Goal: Communication & Community: Answer question/provide support

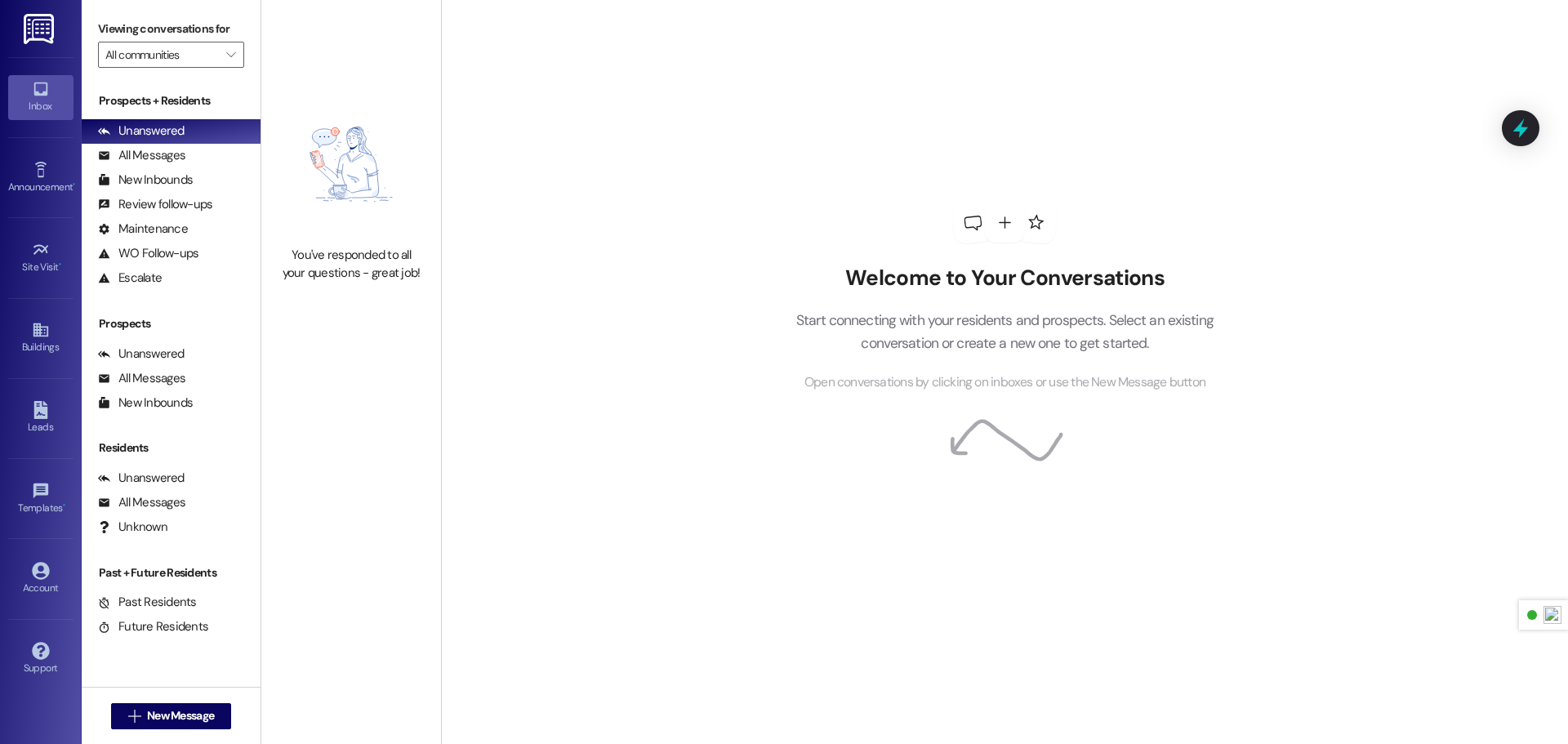
click at [36, 23] on img at bounding box center [40, 28] width 33 height 30
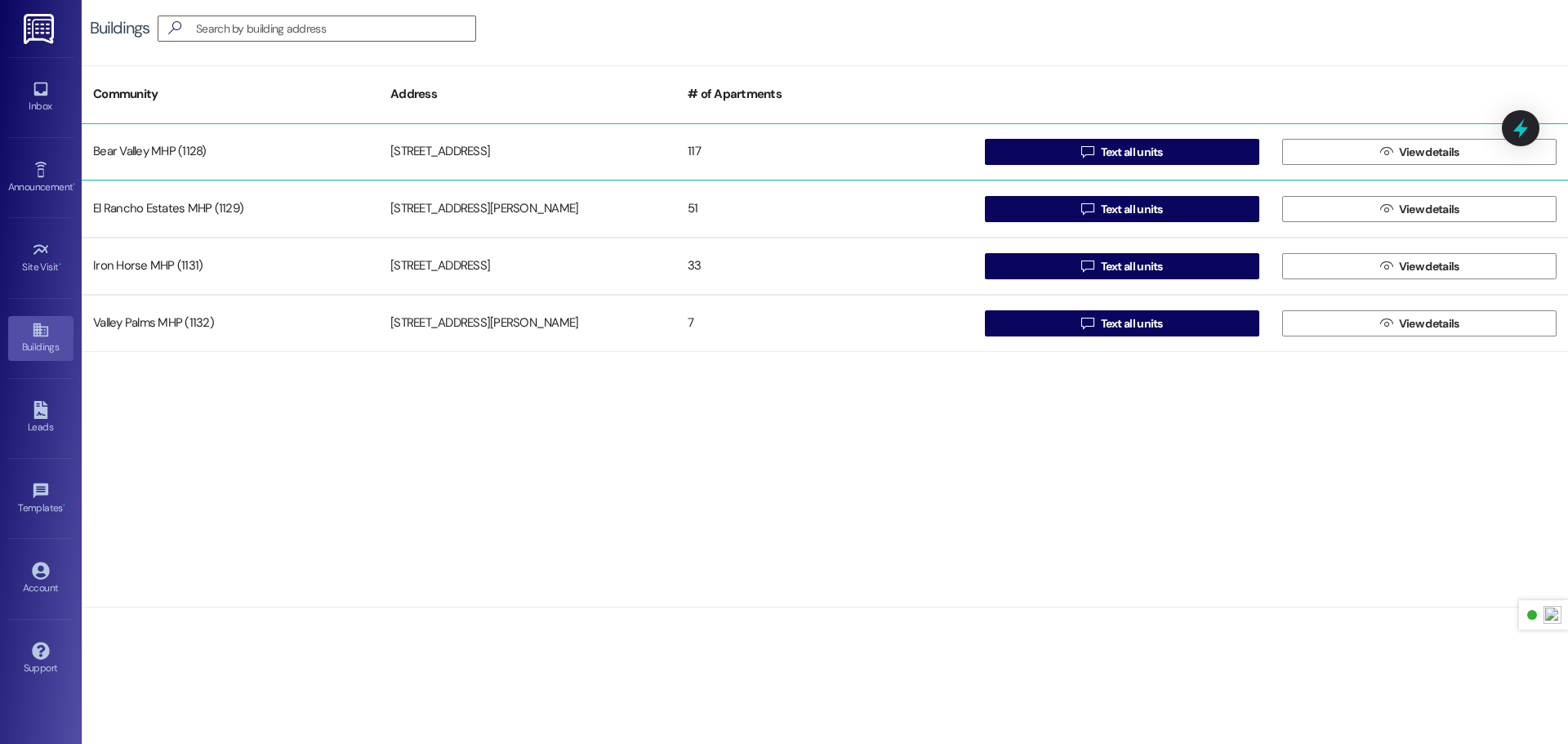
click at [587, 155] on div "[STREET_ADDRESS]" at bounding box center [528, 151] width 297 height 32
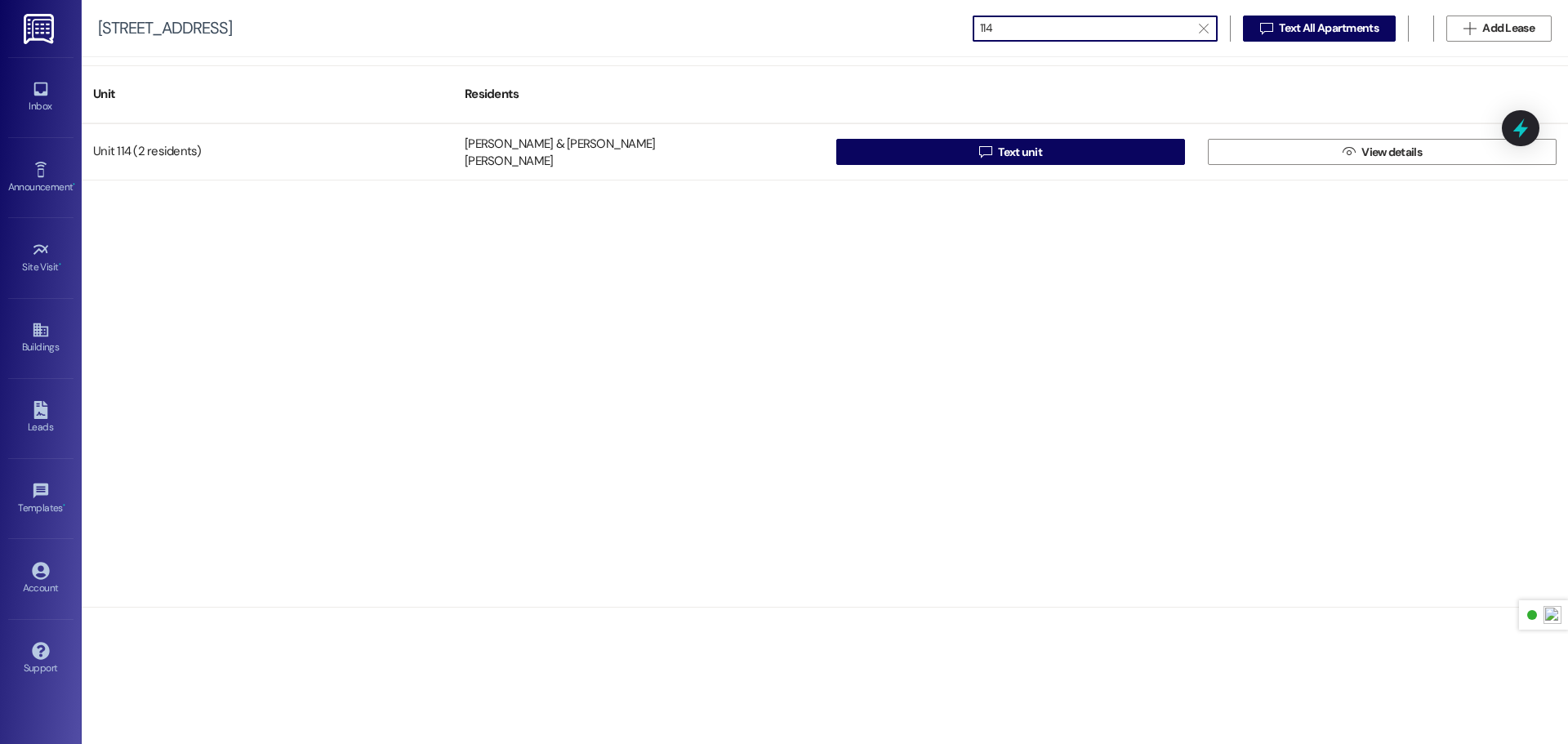
type input "114"
click at [57, 31] on img at bounding box center [40, 28] width 33 height 30
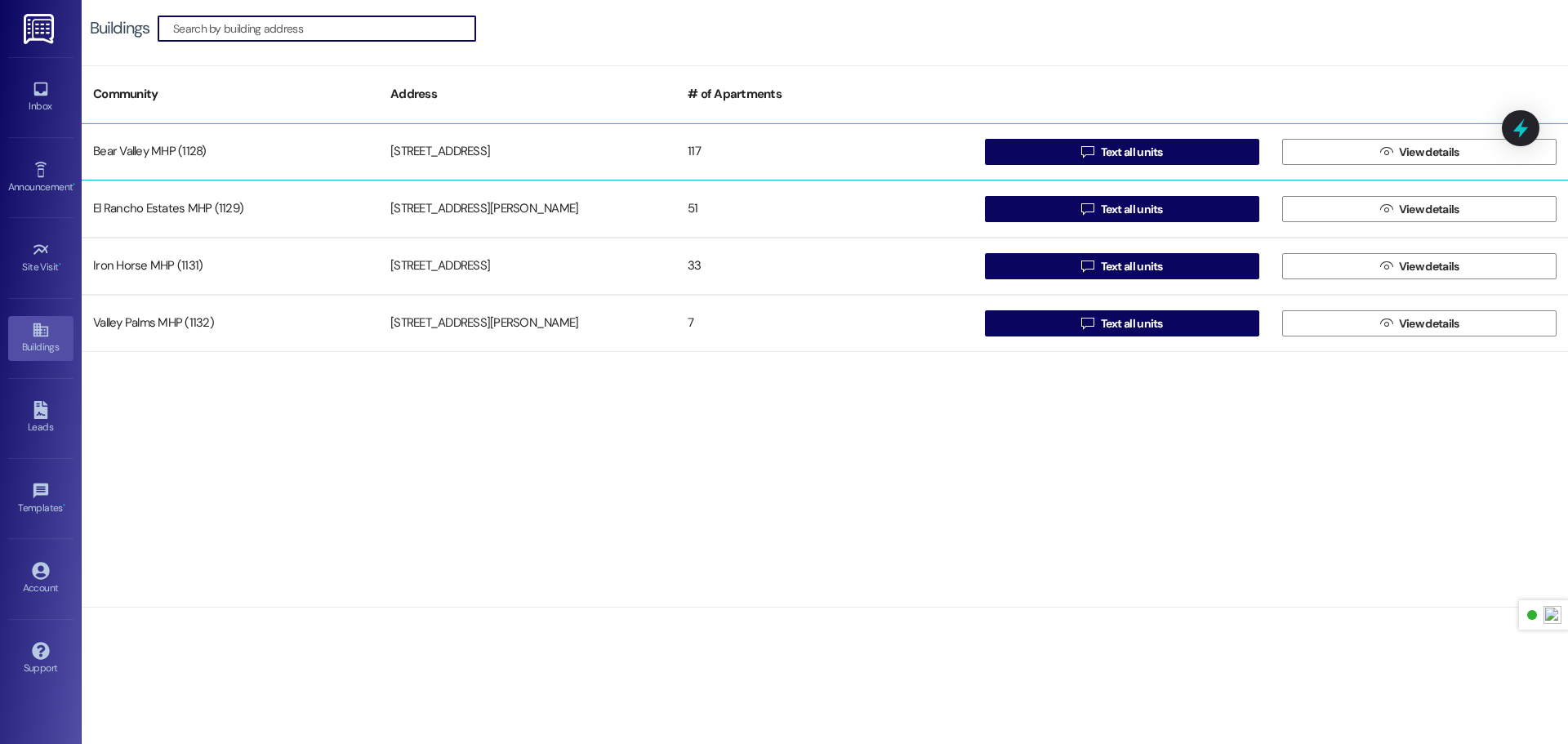
click at [249, 138] on div "Bear Valley MHP (1128)" at bounding box center [230, 151] width 297 height 32
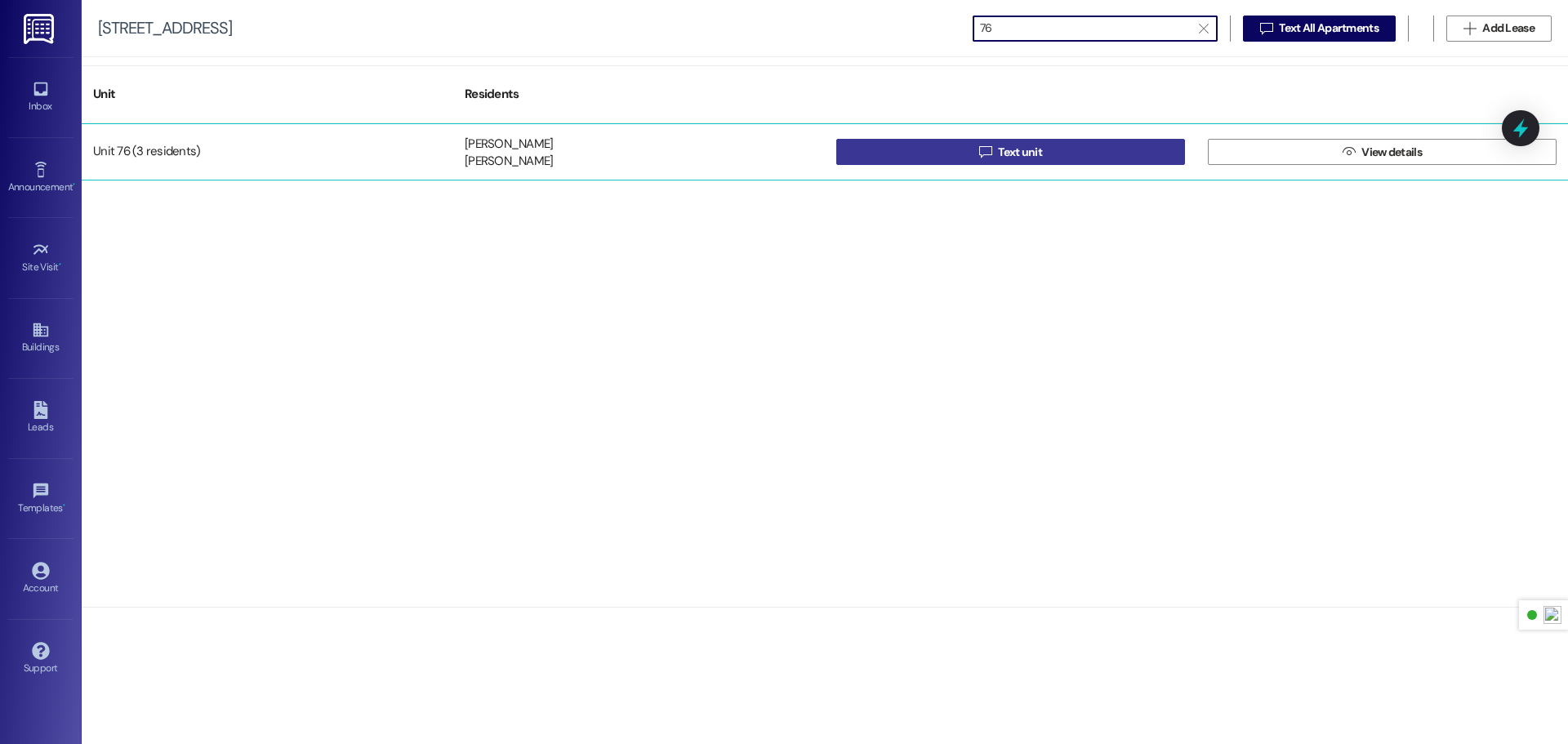
type input "76"
click at [995, 150] on span "Text unit" at bounding box center [1020, 152] width 51 height 18
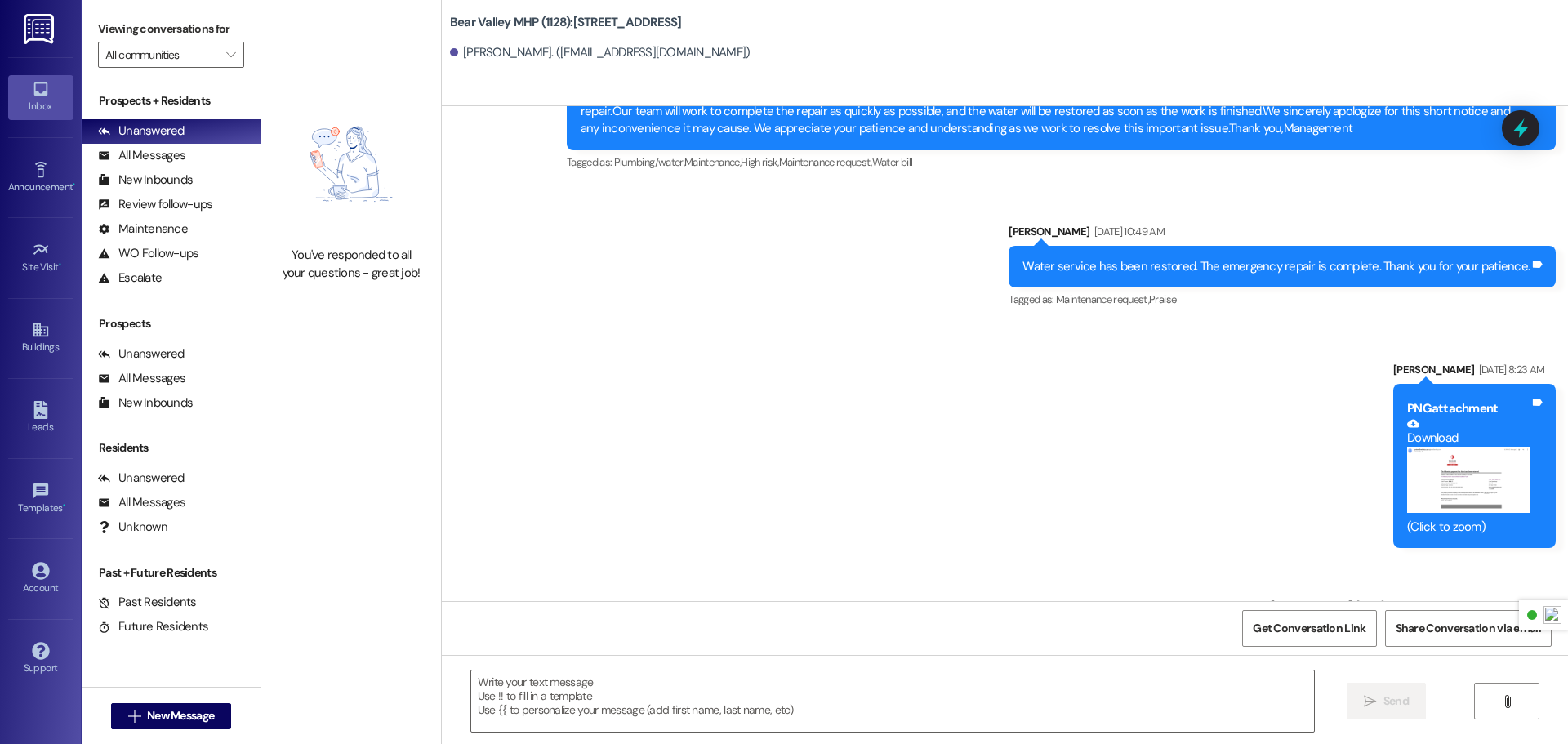
scroll to position [13855, 0]
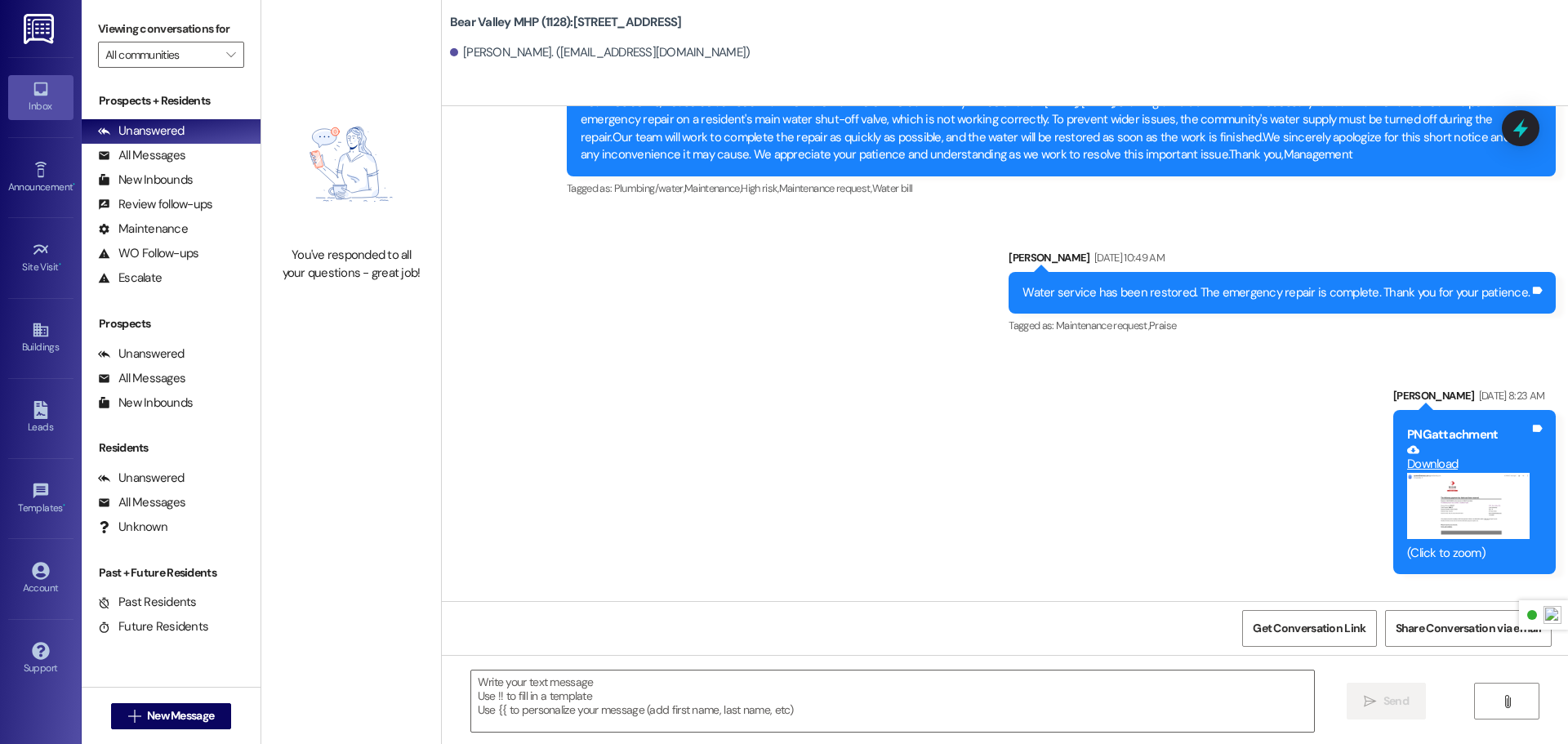
click at [60, 32] on link at bounding box center [40, 28] width 53 height 58
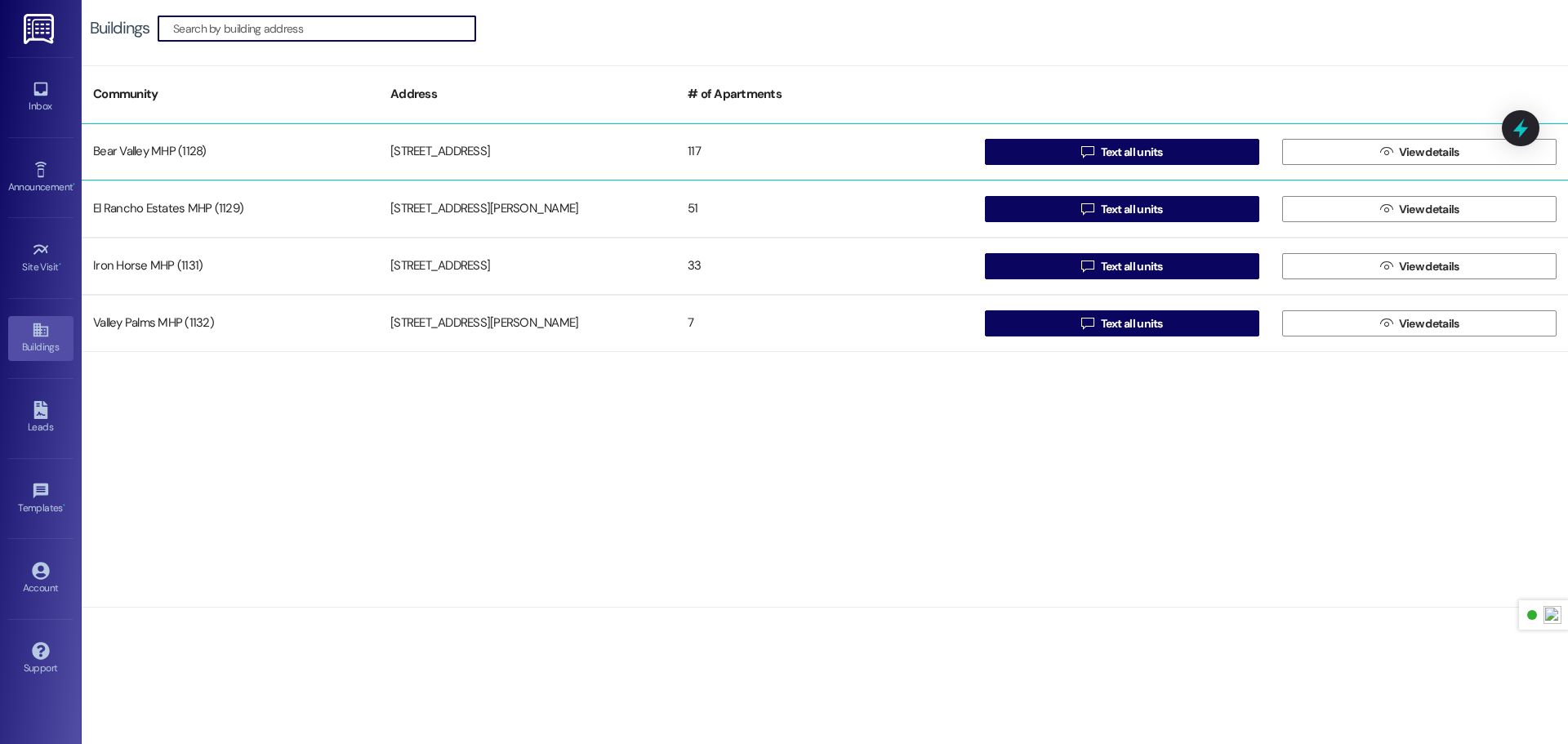
click at [782, 153] on div "117" at bounding box center [824, 151] width 297 height 32
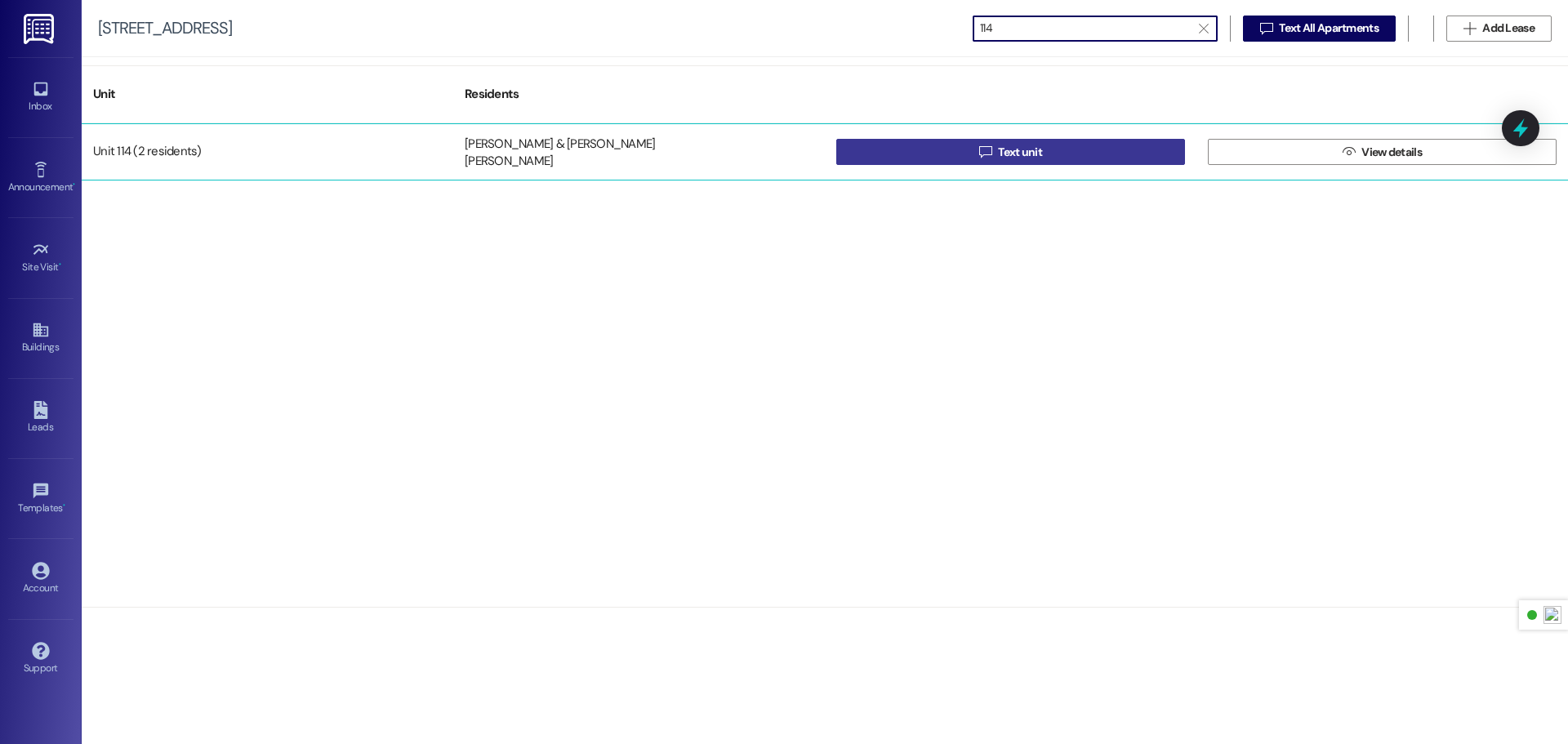
type input "114"
click at [1125, 147] on button " Text unit" at bounding box center [1010, 151] width 349 height 26
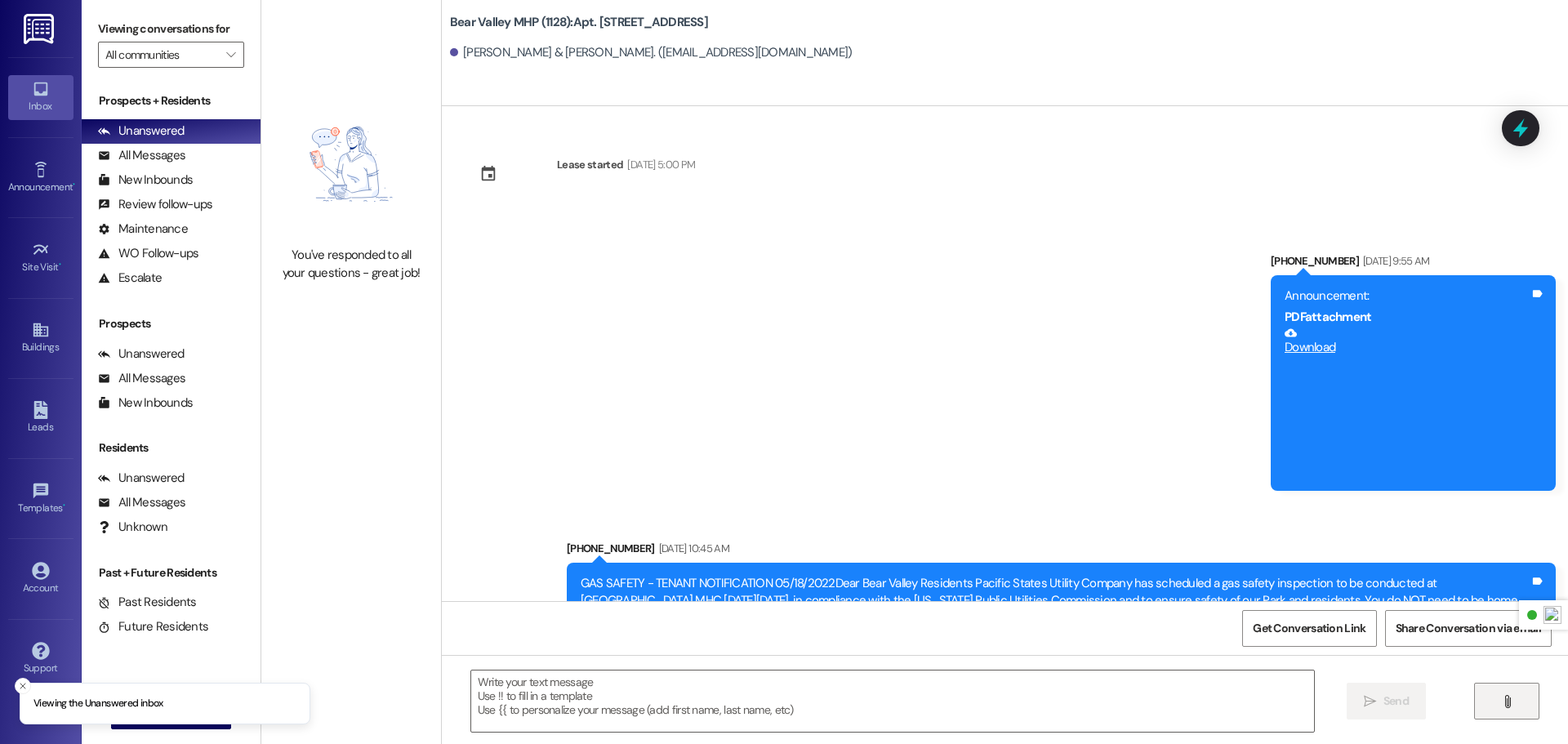
scroll to position [57286, 0]
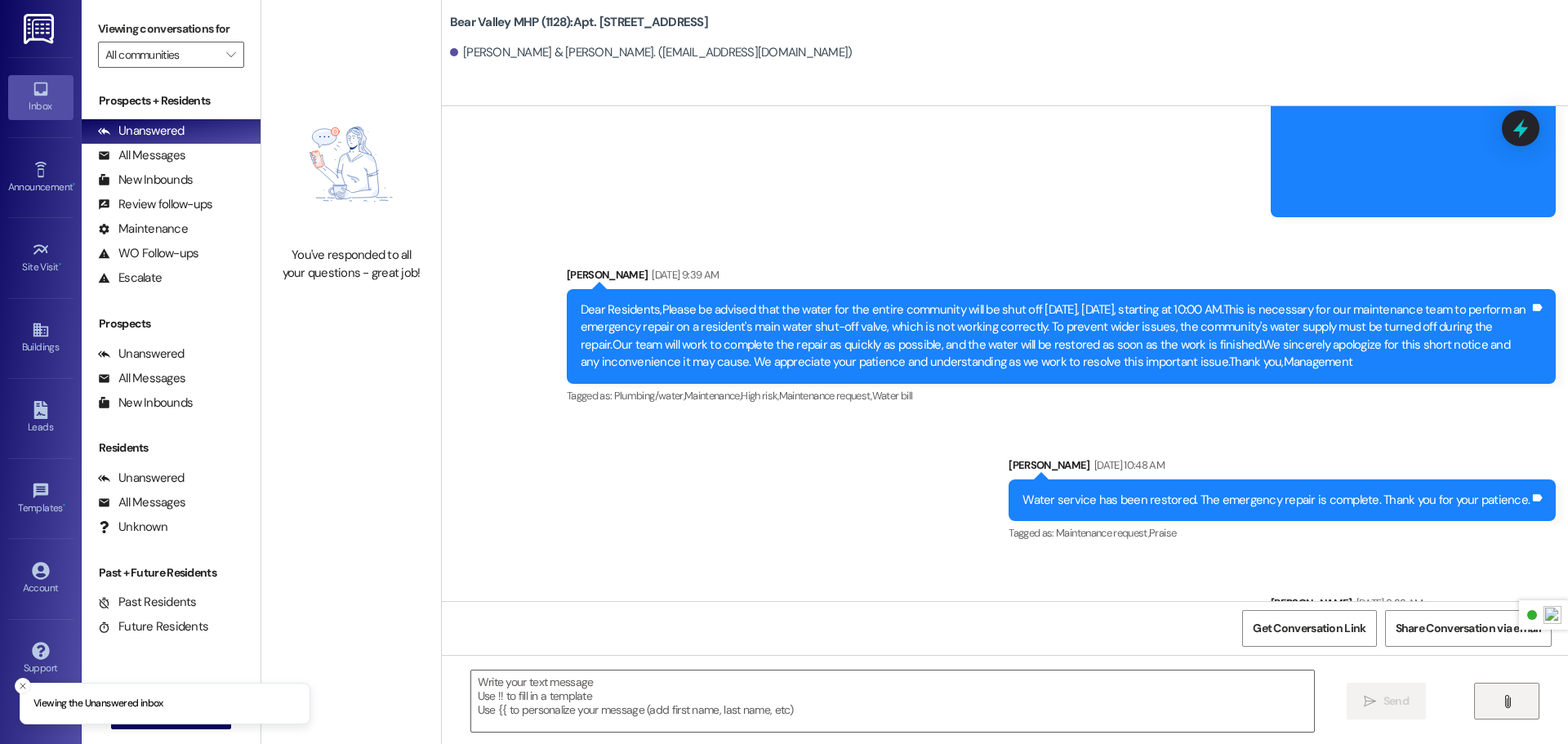
click at [1521, 697] on button "" at bounding box center [1506, 701] width 65 height 37
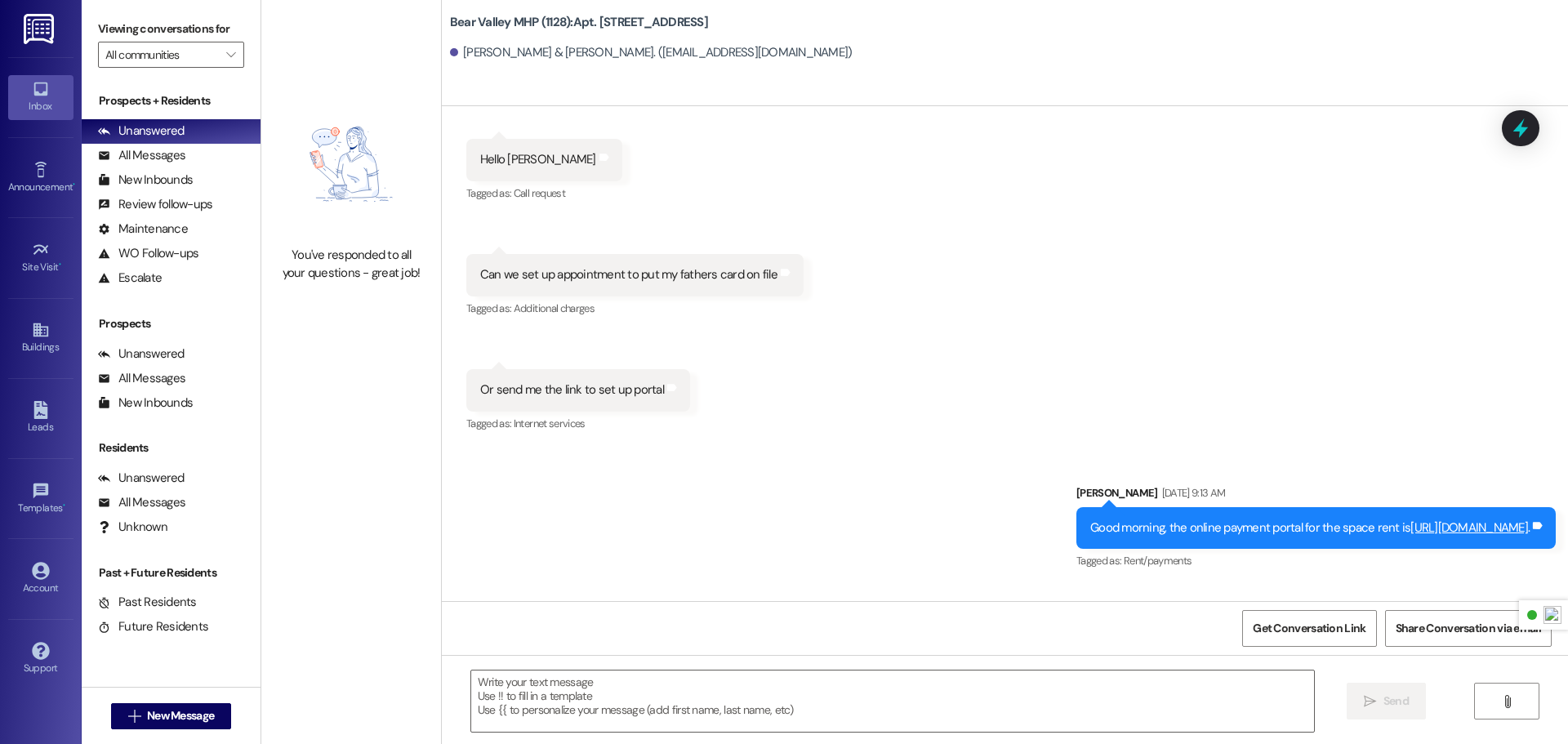
scroll to position [57528, 0]
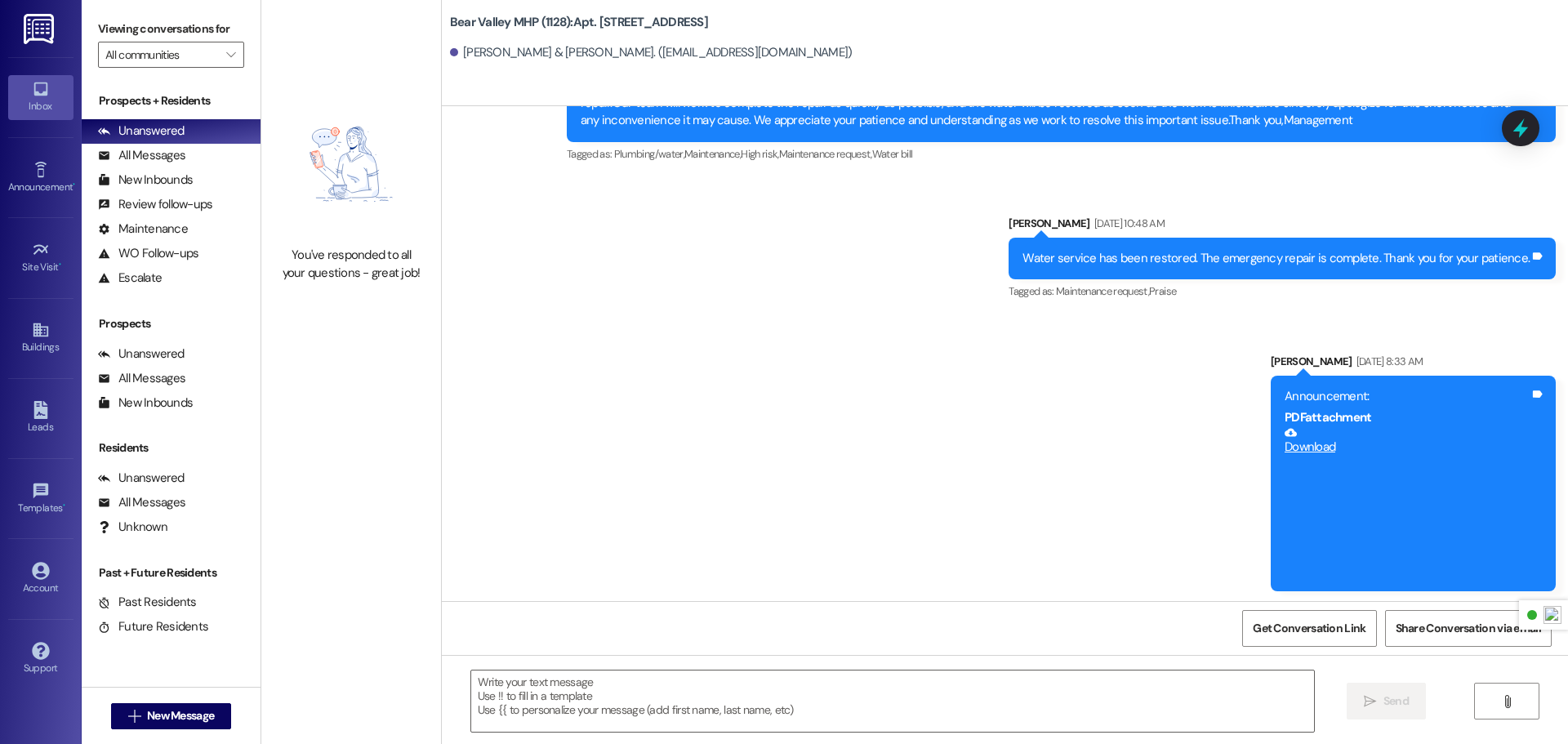
click at [30, 24] on img at bounding box center [40, 28] width 33 height 30
